Goal: Information Seeking & Learning: Find specific fact

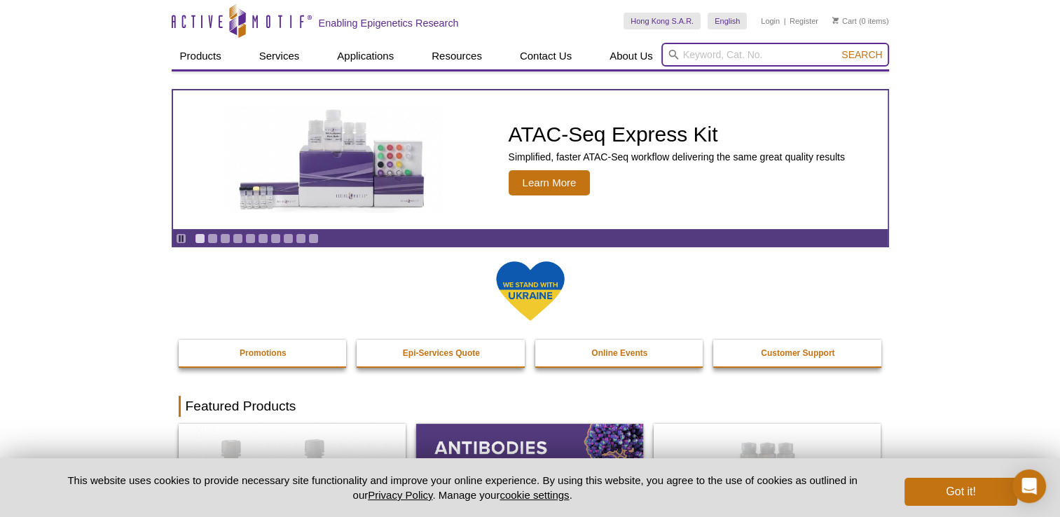
click at [709, 55] on input "search" at bounding box center [775, 55] width 228 height 24
click at [745, 58] on input "search" at bounding box center [775, 55] width 228 height 24
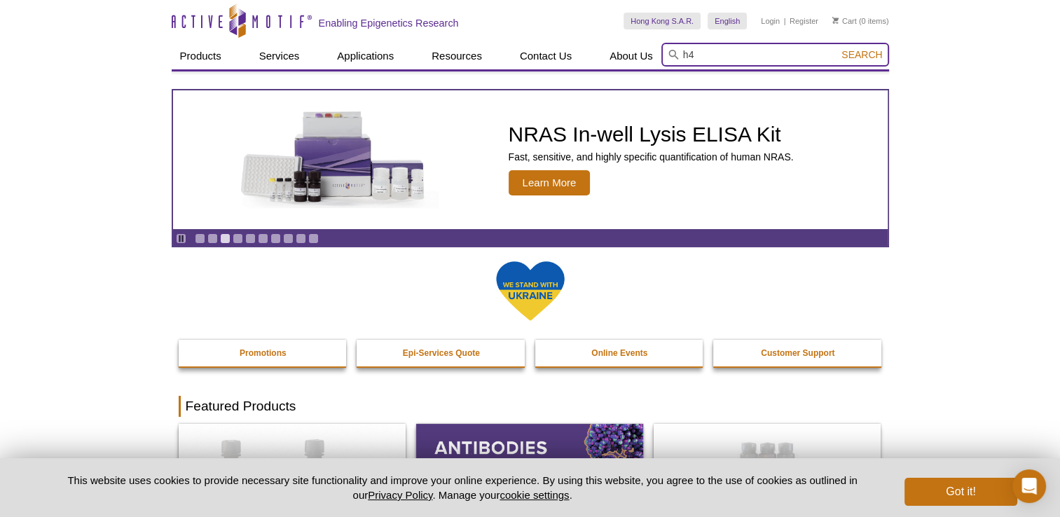
type input "h"
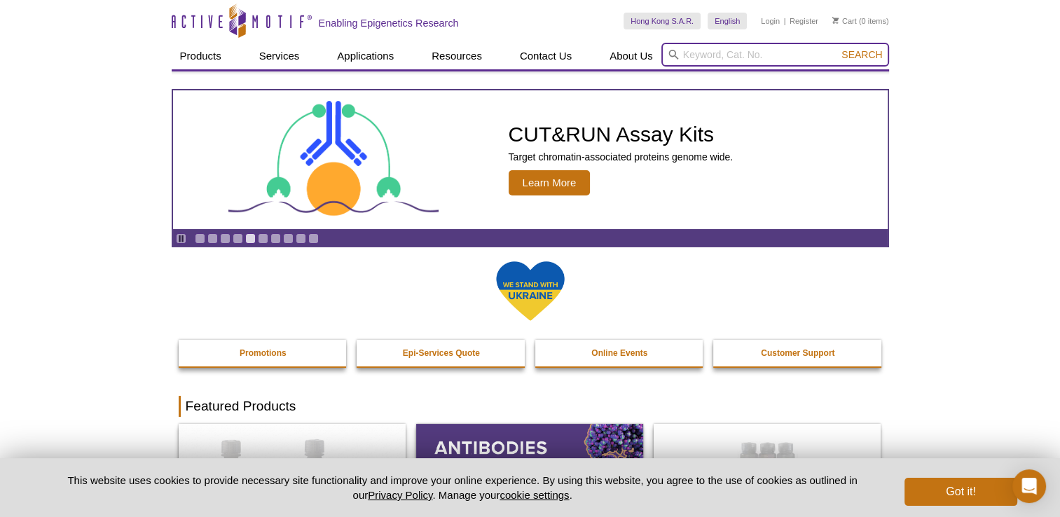
click at [792, 55] on input "search" at bounding box center [775, 55] width 228 height 24
paste input "3"
click at [837, 48] on button "Search" at bounding box center [861, 54] width 49 height 13
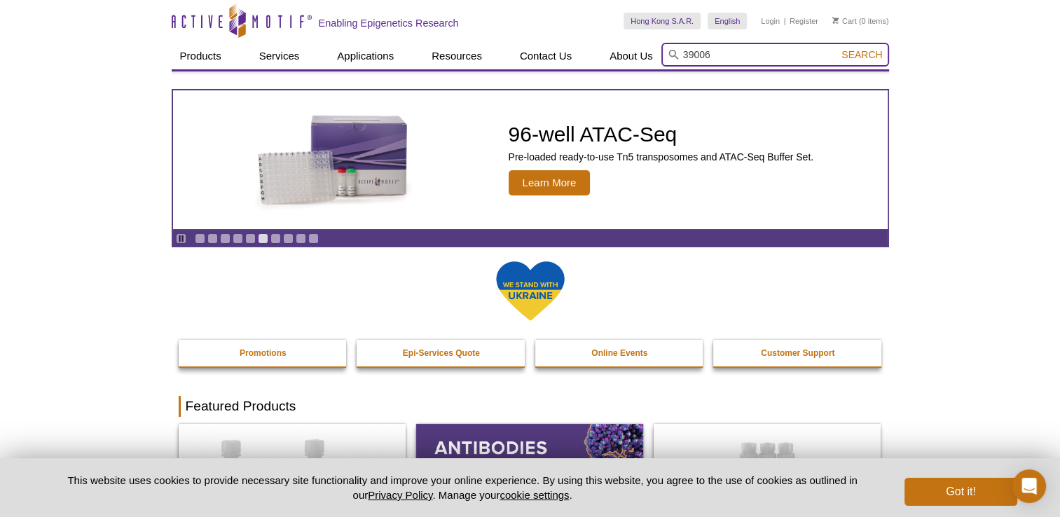
type input "39006"
click at [837, 48] on button "Search" at bounding box center [861, 54] width 49 height 13
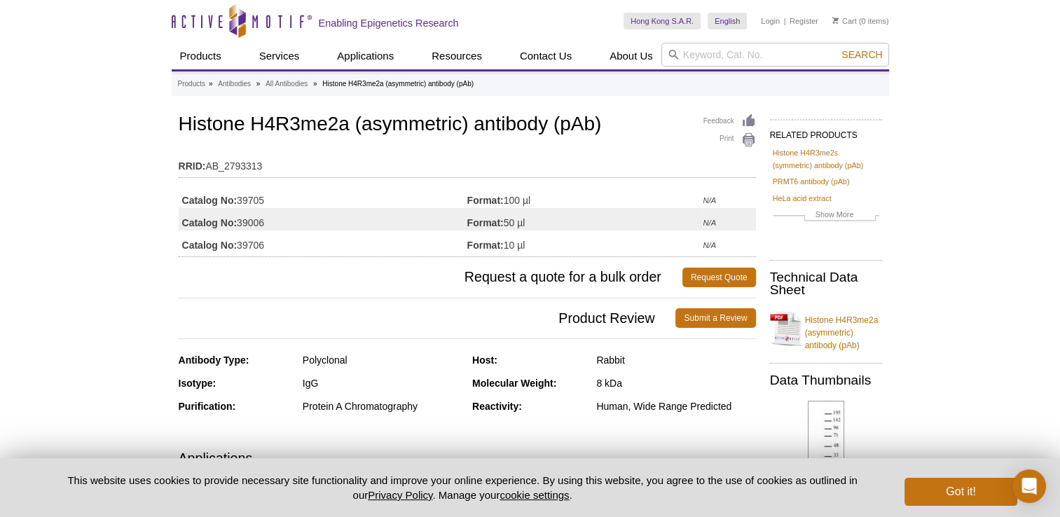
click at [805, 200] on link "HeLa acid extract" at bounding box center [802, 198] width 59 height 13
